Goal: Browse casually: Explore the website without a specific task or goal

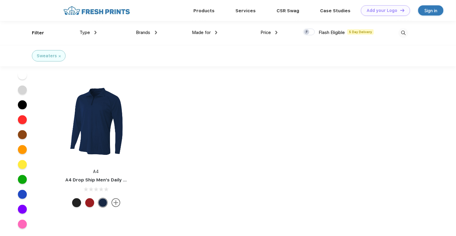
scroll to position [4981, 0]
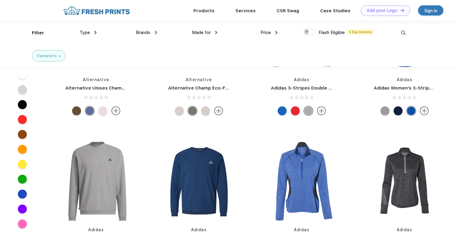
click at [146, 35] on div "Brands" at bounding box center [146, 32] width 21 height 7
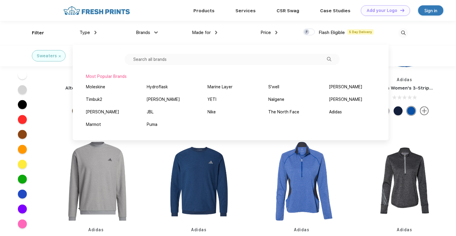
click at [147, 33] on span "Brands" at bounding box center [143, 32] width 14 height 5
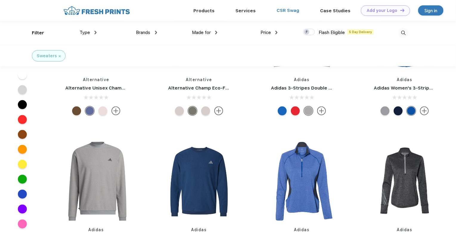
click at [290, 9] on link "CSR Swag" at bounding box center [288, 10] width 23 height 5
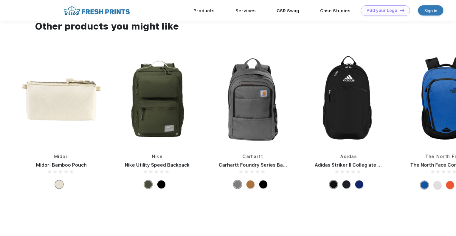
scroll to position [358, 0]
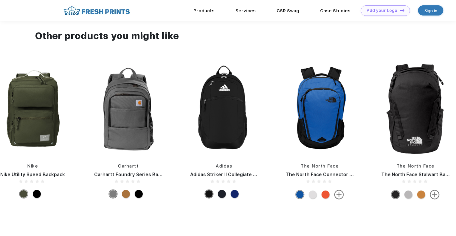
drag, startPoint x: 444, startPoint y: 125, endPoint x: 178, endPoint y: 144, distance: 266.6
click at [184, 143] on div "Liberty Bags Liberty Bags Value Drawstring Backpack Herschel Herschel Recycled …" at bounding box center [464, 132] width 2108 height 139
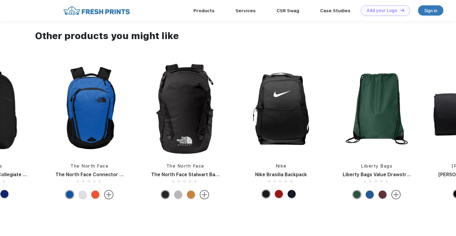
drag, startPoint x: 349, startPoint y: 136, endPoint x: 88, endPoint y: 139, distance: 261.2
click at [98, 139] on div "Liberty Bags Liberty Bags Value Drawstring Backpack Herschel Herschel Recycled …" at bounding box center [234, 132] width 2108 height 139
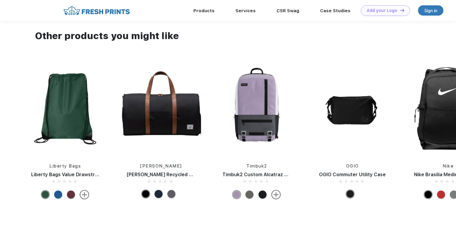
drag, startPoint x: 331, startPoint y: 120, endPoint x: 82, endPoint y: 116, distance: 248.7
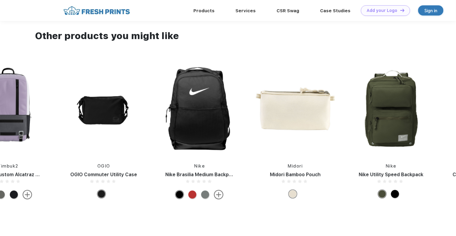
drag, startPoint x: 352, startPoint y: 120, endPoint x: 72, endPoint y: 118, distance: 280.3
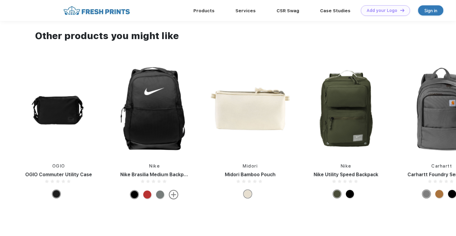
drag, startPoint x: 353, startPoint y: 123, endPoint x: 24, endPoint y: 120, distance: 329.2
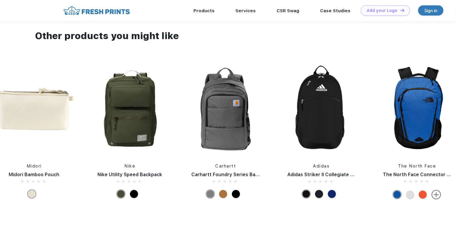
drag, startPoint x: 349, startPoint y: 127, endPoint x: 35, endPoint y: 124, distance: 314.3
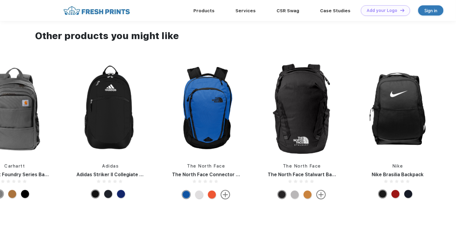
drag, startPoint x: 367, startPoint y: 134, endPoint x: 178, endPoint y: 136, distance: 188.4
click at [191, 136] on div "Liberty Bags Liberty Bags Value Drawstring Backpack Herschel Herschel Recycled …" at bounding box center [350, 132] width 2108 height 139
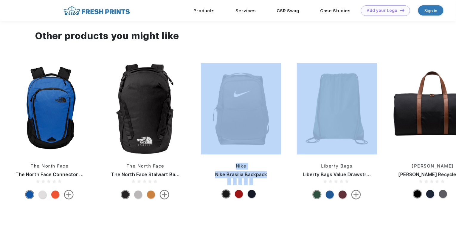
drag, startPoint x: 389, startPoint y: 139, endPoint x: 116, endPoint y: 137, distance: 273.4
click at [128, 137] on div "Liberty Bags Liberty Bags Value Drawstring Backpack Herschel Herschel Recycled …" at bounding box center [194, 132] width 2108 height 139
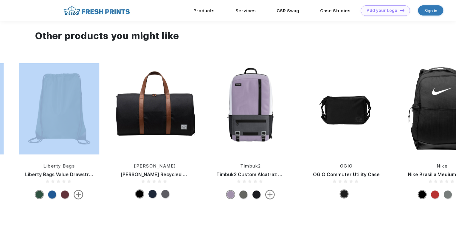
drag, startPoint x: 337, startPoint y: 136, endPoint x: 55, endPoint y: 135, distance: 281.4
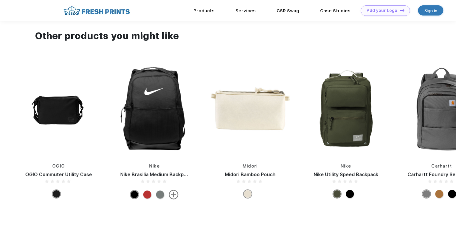
drag, startPoint x: 309, startPoint y: 138, endPoint x: 3, endPoint y: 133, distance: 306.2
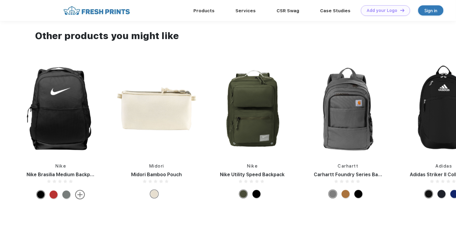
drag, startPoint x: 287, startPoint y: 146, endPoint x: 90, endPoint y: 145, distance: 196.8
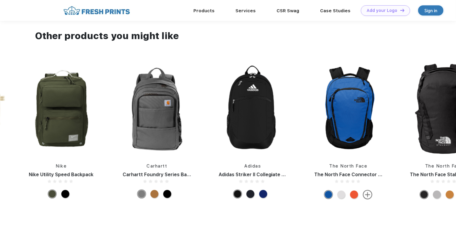
drag, startPoint x: 336, startPoint y: 142, endPoint x: 71, endPoint y: 144, distance: 265.3
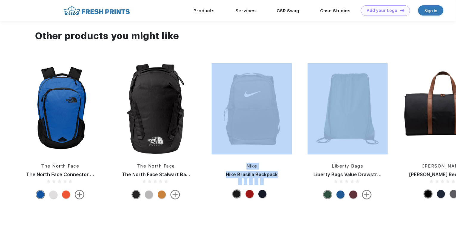
drag, startPoint x: 359, startPoint y: 137, endPoint x: 117, endPoint y: 139, distance: 242.4
click at [140, 139] on div "Liberty Bags Liberty Bags Value Drawstring Backpack Herschel Herschel Recycled …" at bounding box center [204, 132] width 2108 height 139
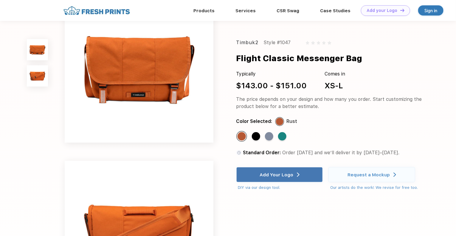
scroll to position [0, 0]
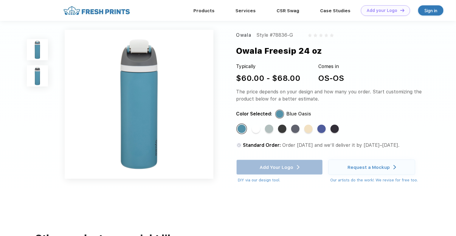
scroll to position [149, 0]
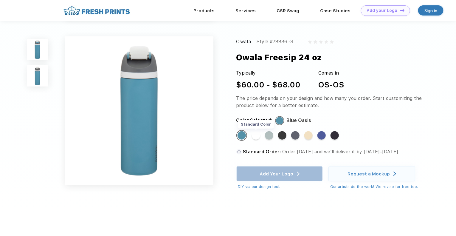
click at [255, 135] on div "Standard Color" at bounding box center [256, 135] width 8 height 8
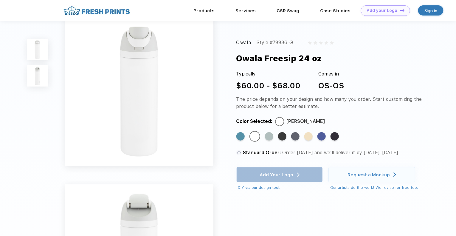
scroll to position [0, 0]
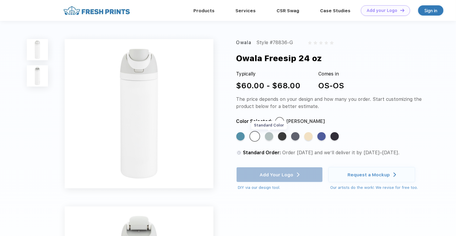
click at [268, 139] on div "Standard Color" at bounding box center [269, 136] width 8 height 8
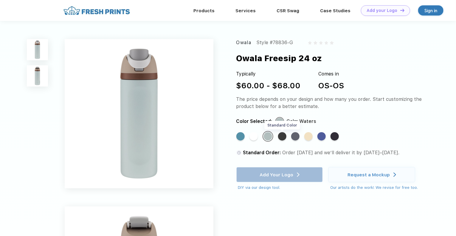
click at [284, 138] on div "Standard Color" at bounding box center [282, 136] width 8 height 8
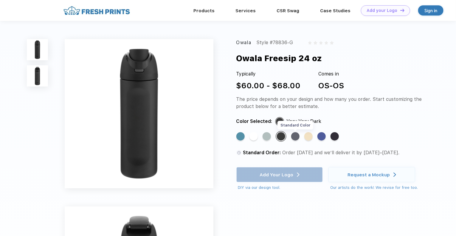
click at [295, 137] on div "Standard Color" at bounding box center [295, 136] width 8 height 8
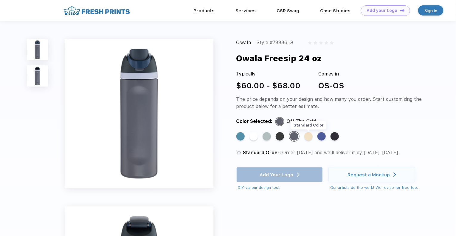
click at [312, 135] on div "Standard Color" at bounding box center [308, 136] width 8 height 8
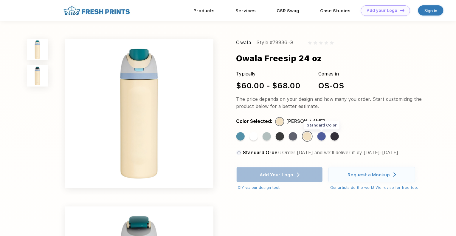
click at [322, 137] on div "Standard Color" at bounding box center [322, 136] width 8 height 8
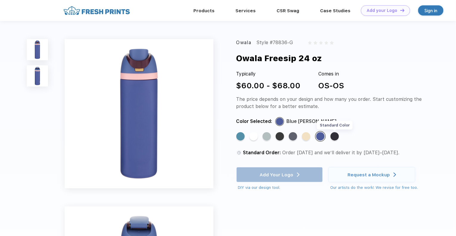
click at [336, 137] on div "Standard Color" at bounding box center [335, 136] width 8 height 8
